Goal: Task Accomplishment & Management: Manage account settings

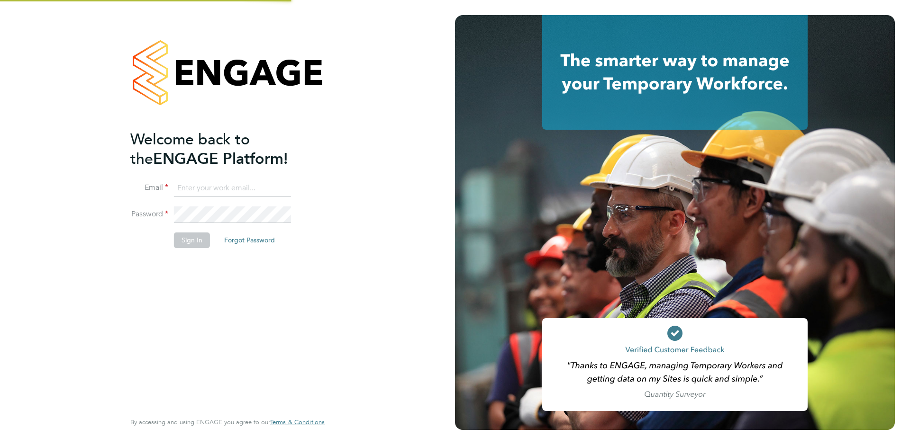
type input "[EMAIL_ADDRESS][DOMAIN_NAME]"
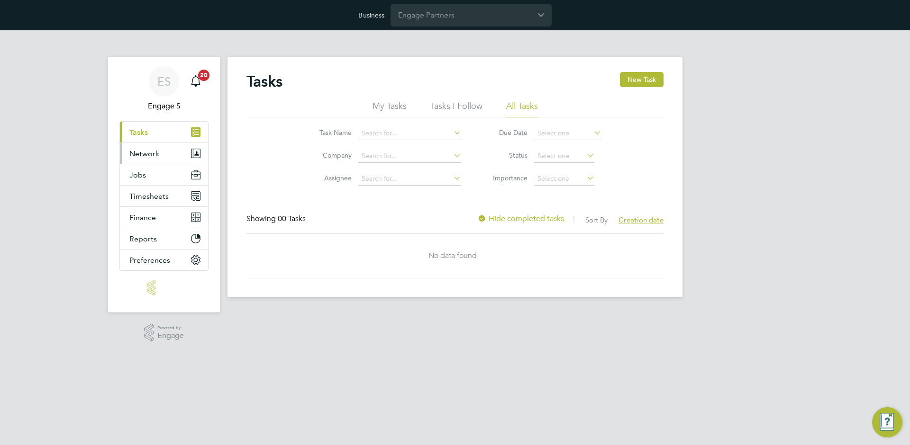
click at [150, 156] on span "Network" at bounding box center [144, 153] width 30 height 9
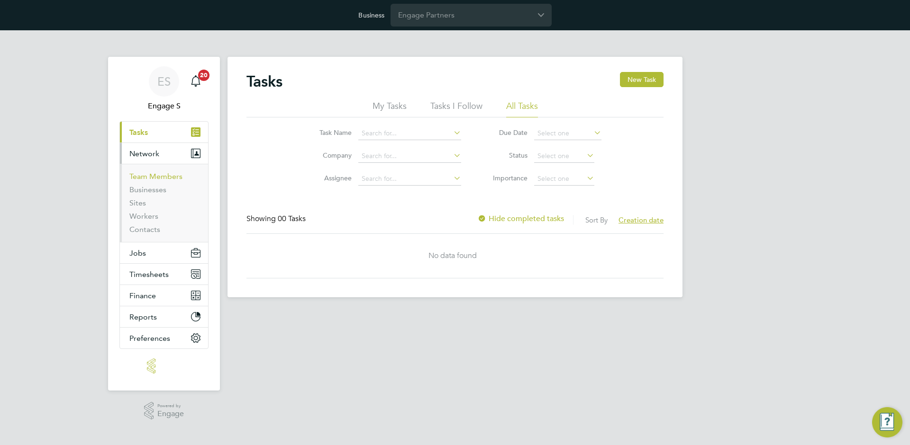
click at [147, 176] on link "Team Members" at bounding box center [155, 176] width 53 height 9
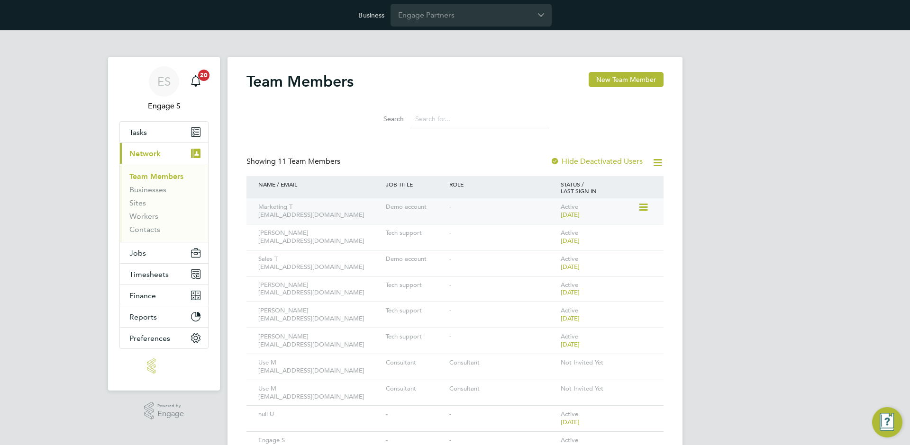
click at [644, 210] on icon at bounding box center [642, 207] width 9 height 11
click at [629, 229] on li "Edit User" at bounding box center [590, 229] width 114 height 13
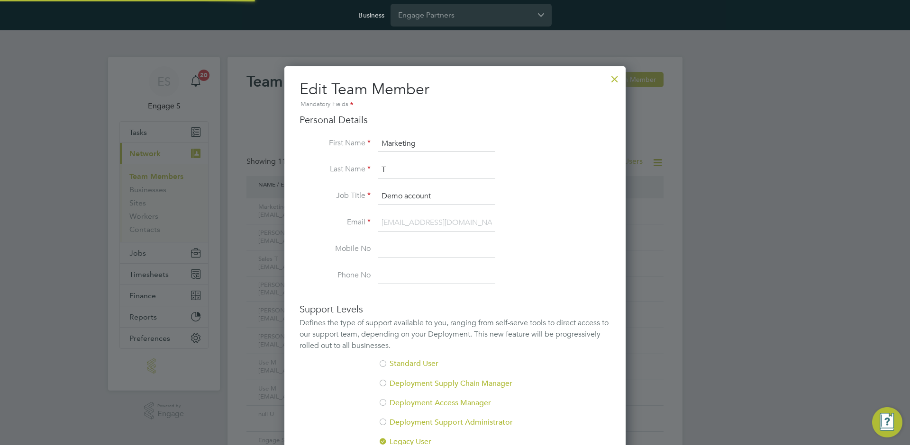
scroll to position [563, 342]
click at [455, 255] on input at bounding box center [436, 249] width 117 height 17
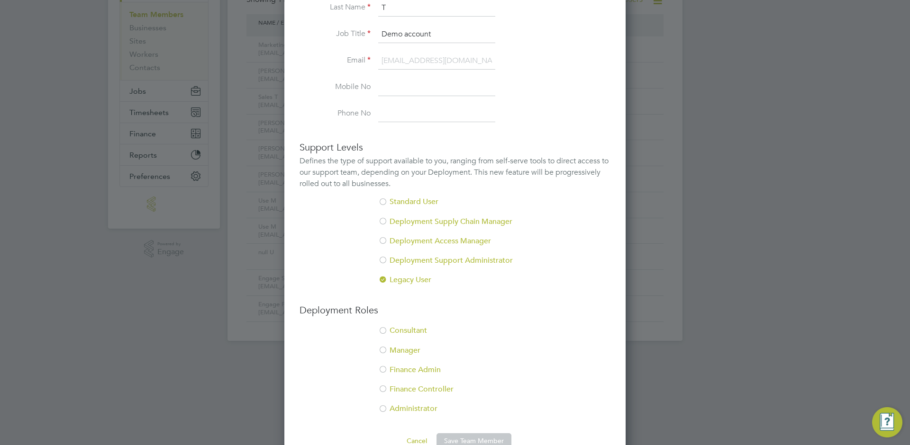
scroll to position [164, 0]
click at [472, 221] on li "Deployment Supply Chain Manager" at bounding box center [454, 224] width 311 height 19
click at [450, 234] on li "Deployment Supply Chain Manager" at bounding box center [454, 224] width 311 height 19
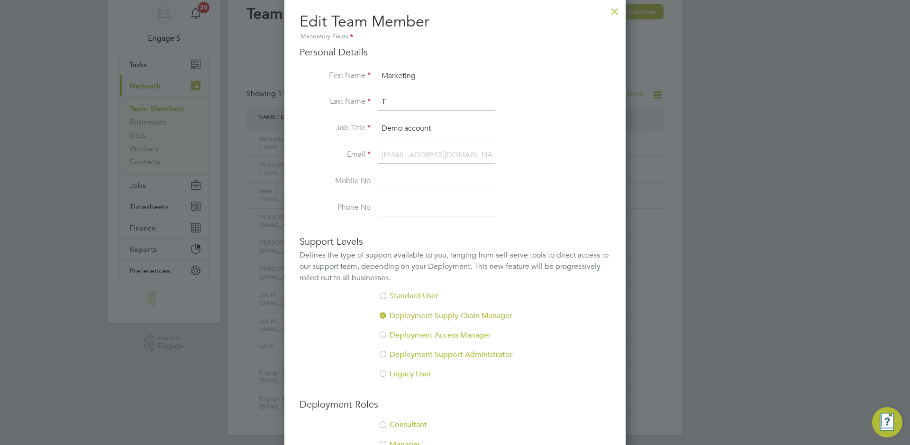
scroll to position [0, 0]
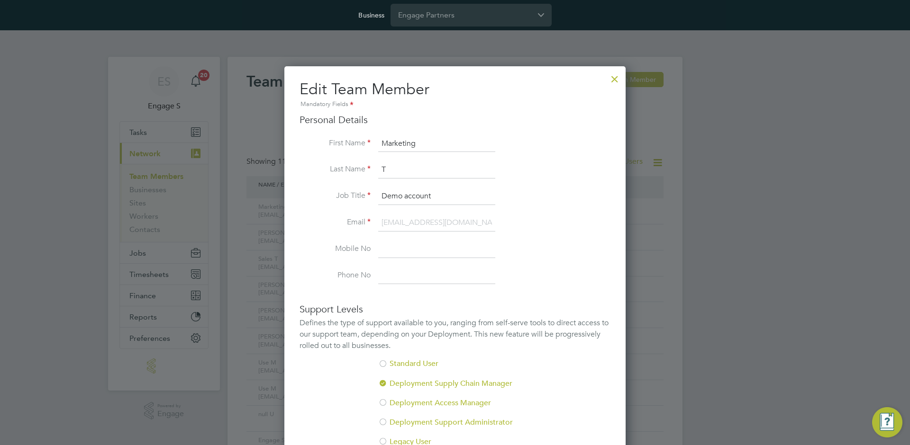
click at [623, 79] on div "Edit Team Member Mandatory Fields Personal Details First Name Marketing Last Na…" at bounding box center [454, 347] width 341 height 563
click at [619, 80] on div at bounding box center [614, 76] width 17 height 17
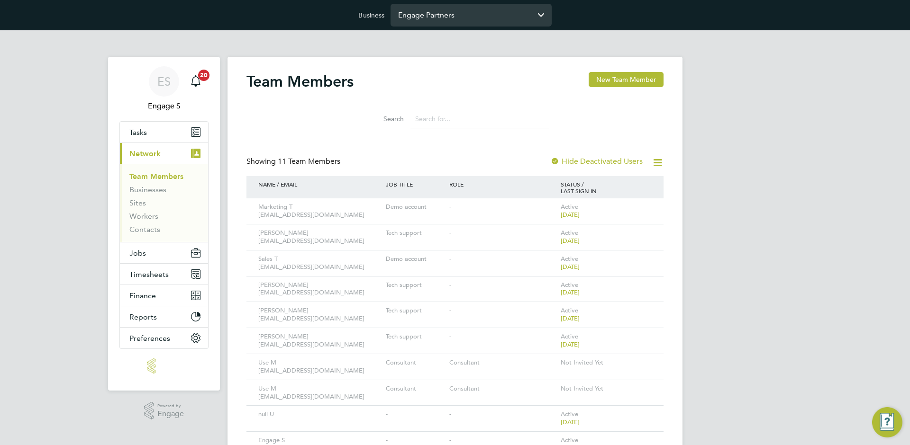
click at [452, 18] on input "Engage Partners" at bounding box center [470, 15] width 161 height 22
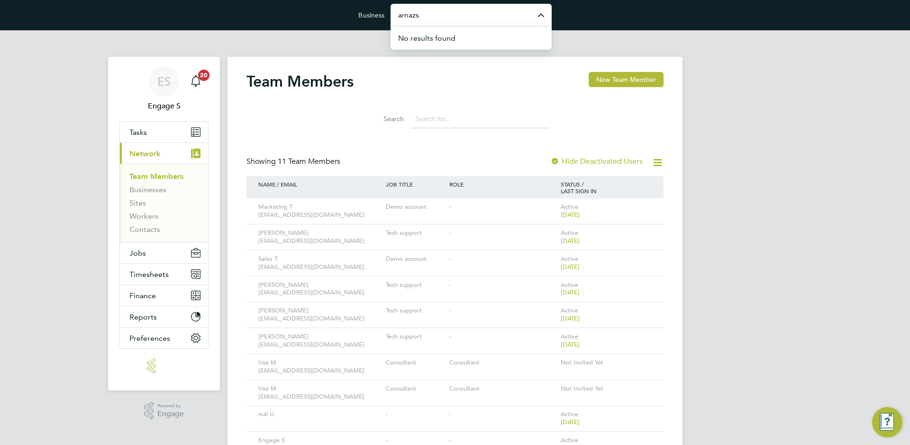
click at [469, 18] on input "amazs" at bounding box center [470, 15] width 161 height 22
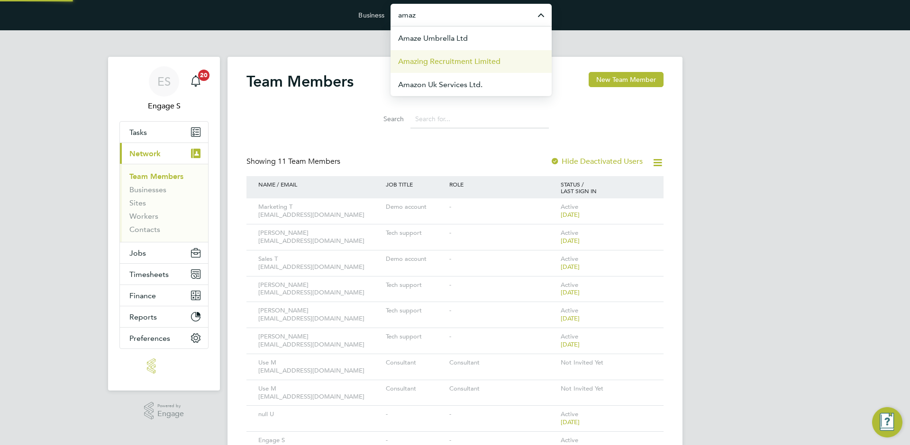
click at [449, 65] on span "Amazing Recruitment Limited" at bounding box center [449, 61] width 102 height 11
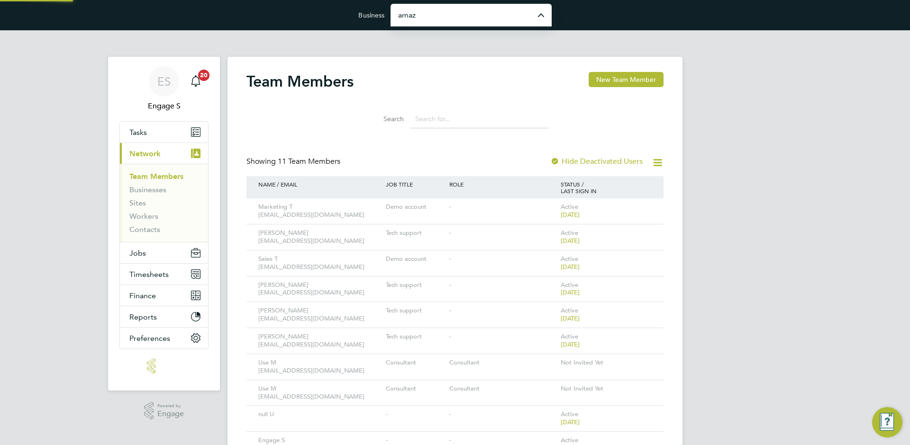
type input "Amazing Recruitment Limited"
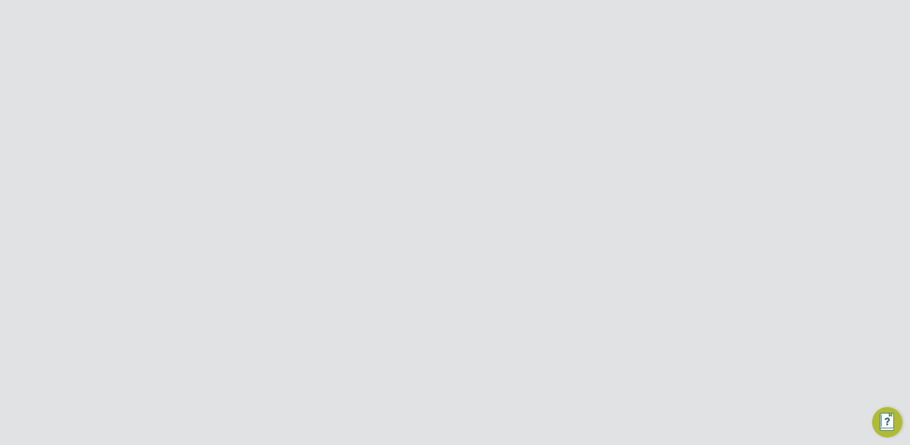
click at [643, 233] on icon at bounding box center [642, 233] width 9 height 11
click at [608, 254] on li "Edit User" at bounding box center [590, 255] width 114 height 13
